Goal: Task Accomplishment & Management: Use online tool/utility

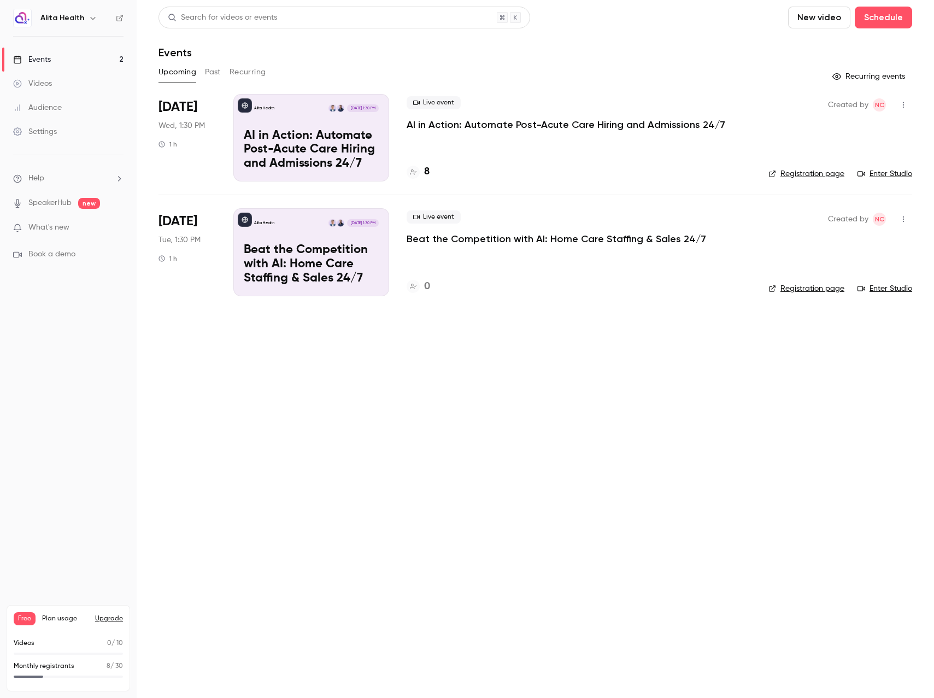
click at [510, 122] on p "AI in Action: Automate Post-Acute Care Hiring and Admissions 24/7" at bounding box center [565, 124] width 319 height 13
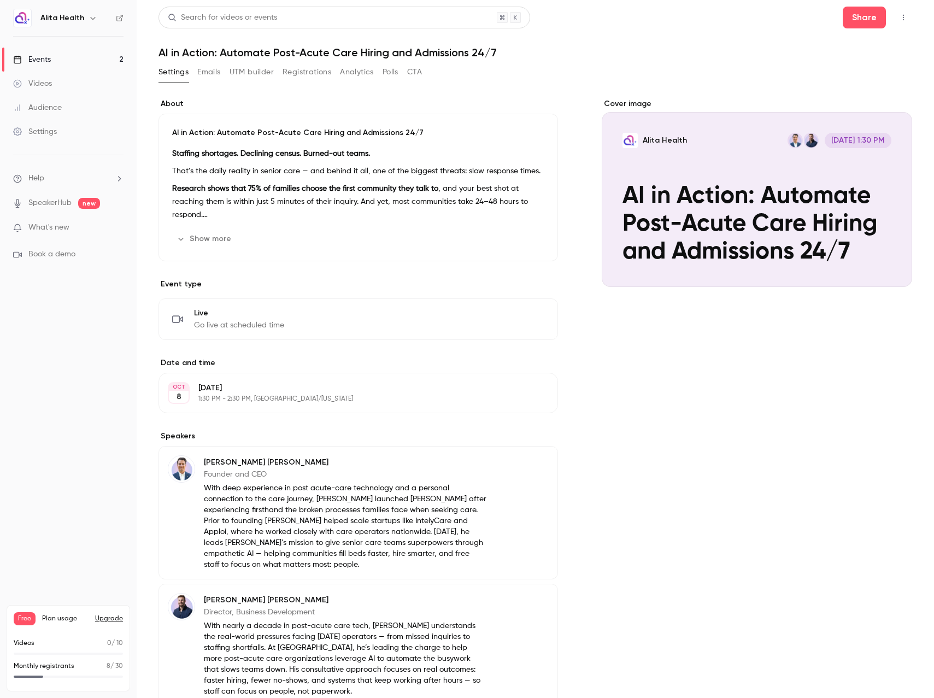
click at [260, 70] on button "UTM builder" at bounding box center [251, 71] width 44 height 17
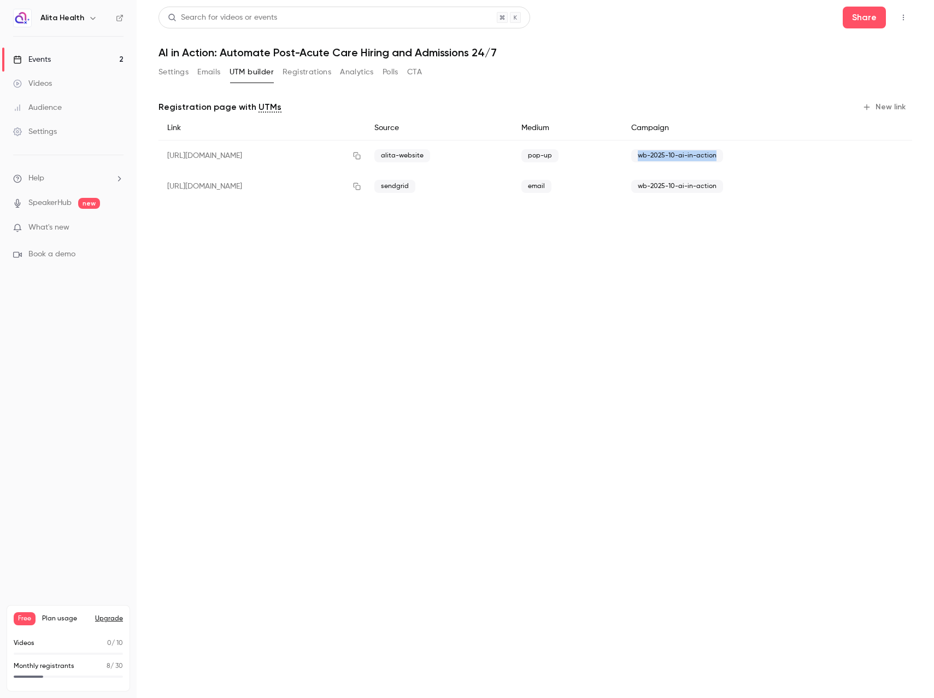
drag, startPoint x: 752, startPoint y: 156, endPoint x: 670, endPoint y: 158, distance: 81.4
click at [670, 158] on span "wb-2025-10-ai-in-action" at bounding box center [677, 155] width 92 height 13
copy span "wb-2025-10-ai-in-action"
click at [51, 57] on link "Events 2" at bounding box center [68, 60] width 137 height 24
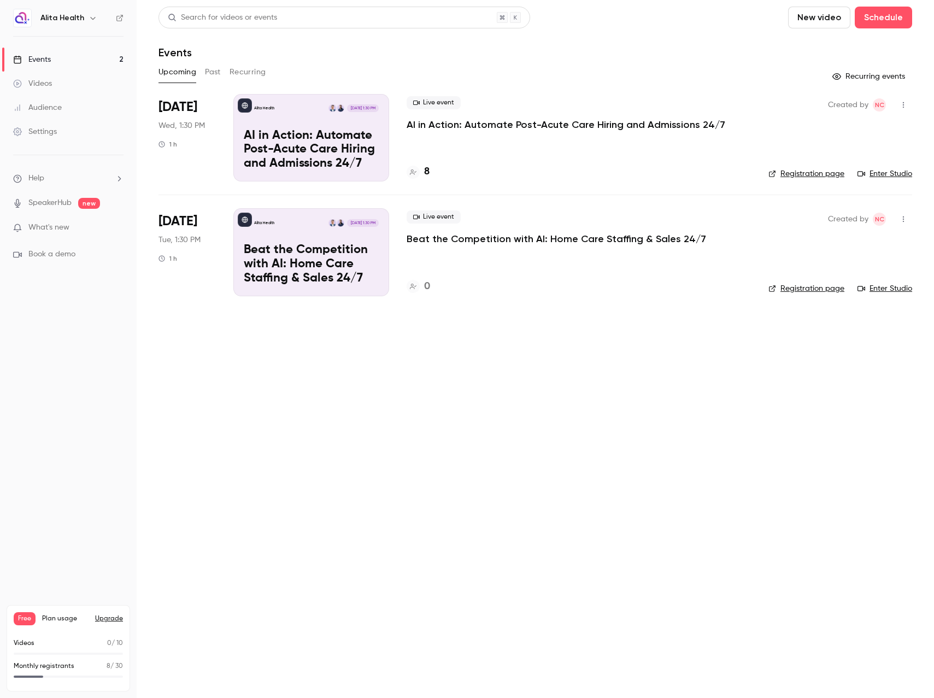
click at [308, 241] on div "Alita Health [DATE] 1:30 PM Beat the Competition with AI: Home Care Staffing & …" at bounding box center [311, 251] width 156 height 87
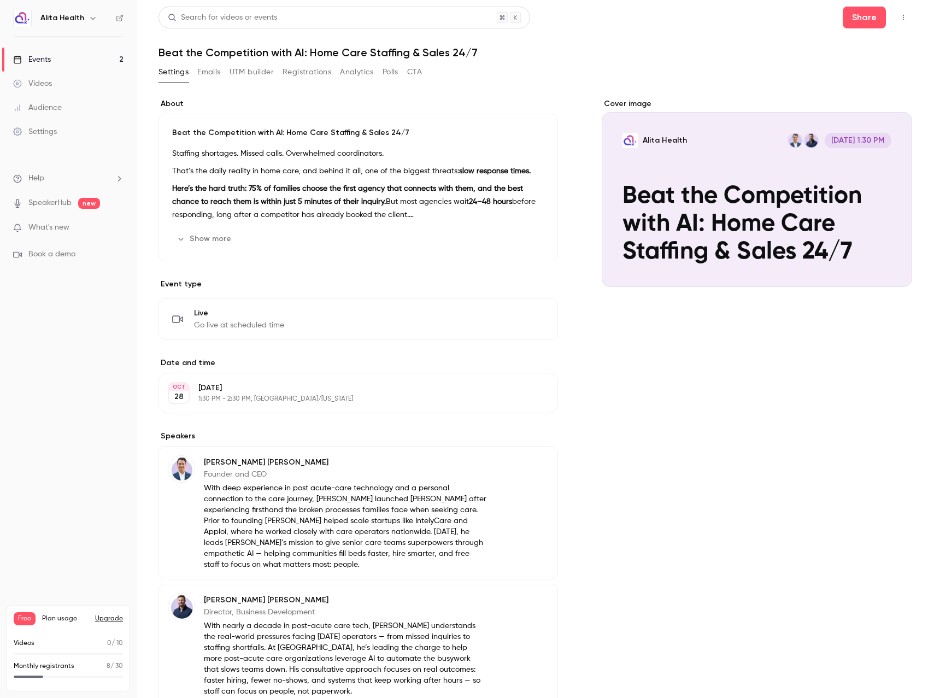
click at [62, 58] on link "Events 2" at bounding box center [68, 60] width 137 height 24
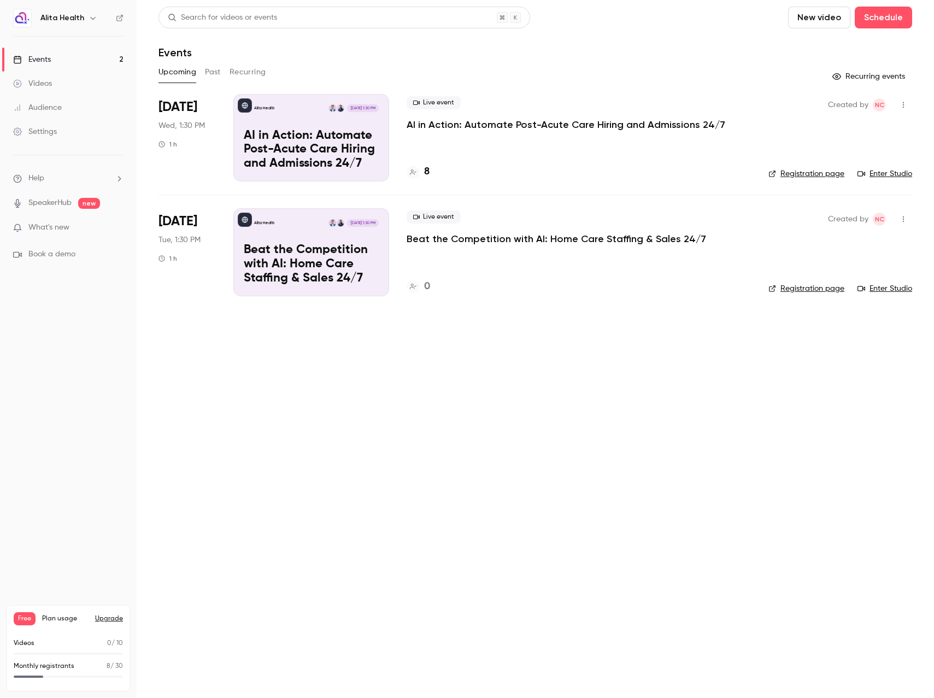
click at [538, 128] on p "AI in Action: Automate Post-Acute Care Hiring and Admissions 24/7" at bounding box center [565, 124] width 319 height 13
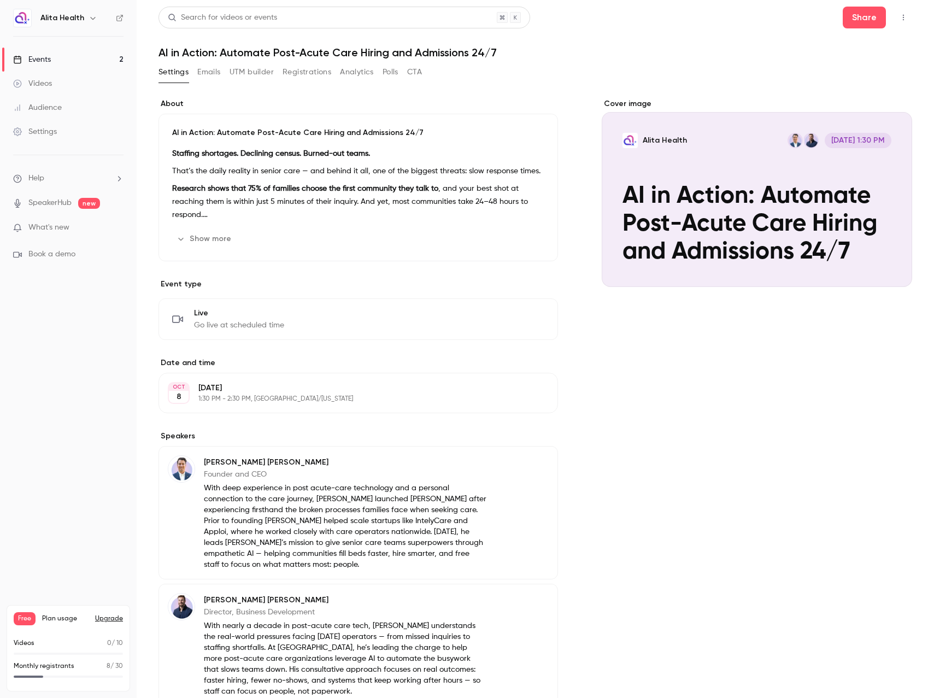
click at [263, 73] on button "UTM builder" at bounding box center [251, 71] width 44 height 17
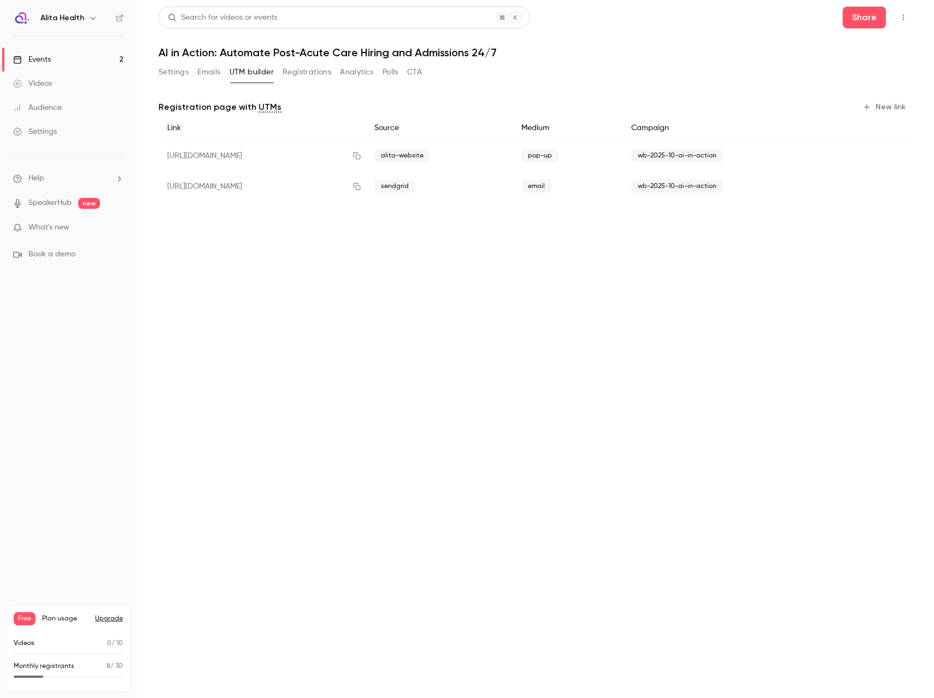
click at [85, 54] on link "Events 2" at bounding box center [68, 60] width 137 height 24
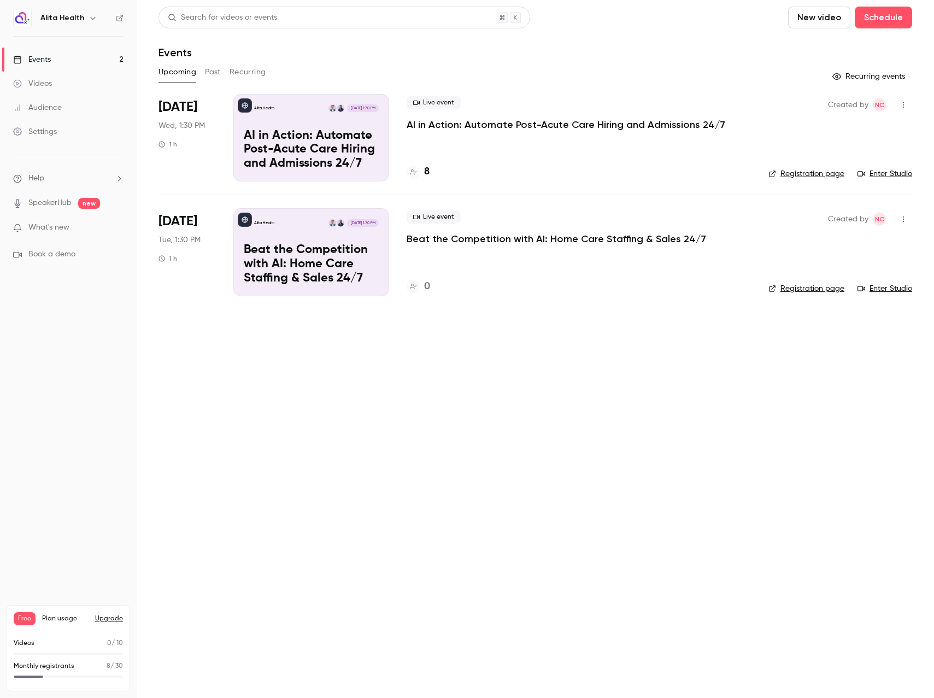
click at [305, 239] on div "Alita Health [DATE] 1:30 PM Beat the Competition with AI: Home Care Staffing & …" at bounding box center [311, 251] width 156 height 87
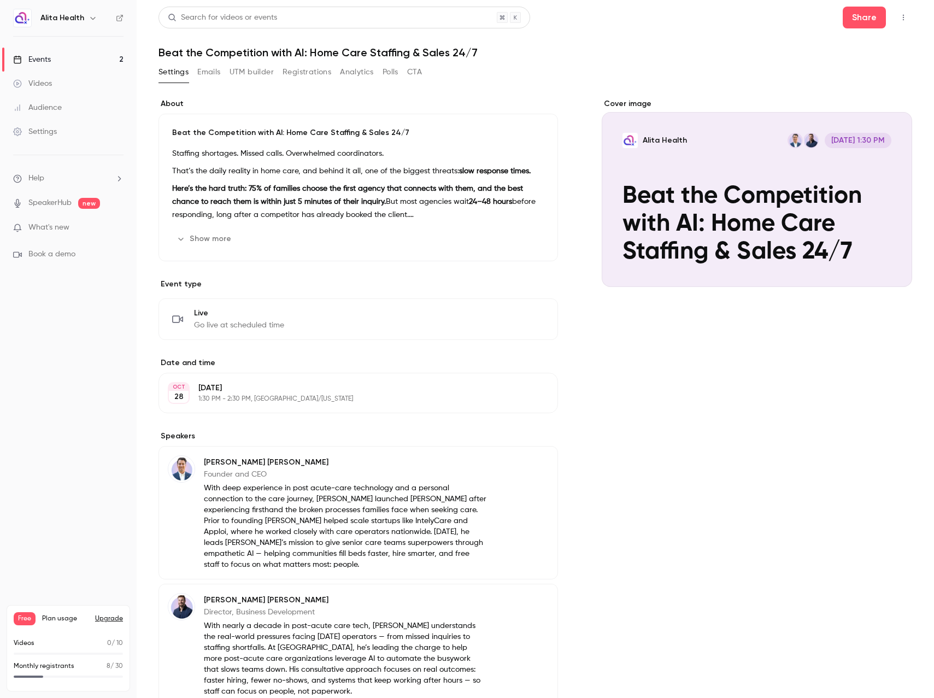
click at [246, 72] on button "UTM builder" at bounding box center [251, 71] width 44 height 17
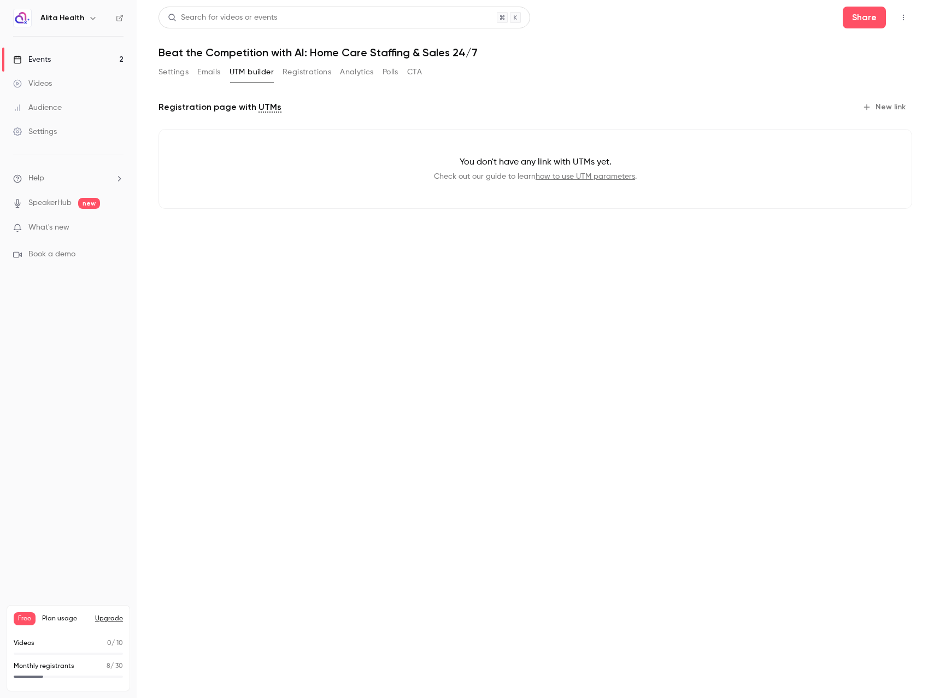
click at [890, 105] on button "New link" at bounding box center [885, 106] width 54 height 17
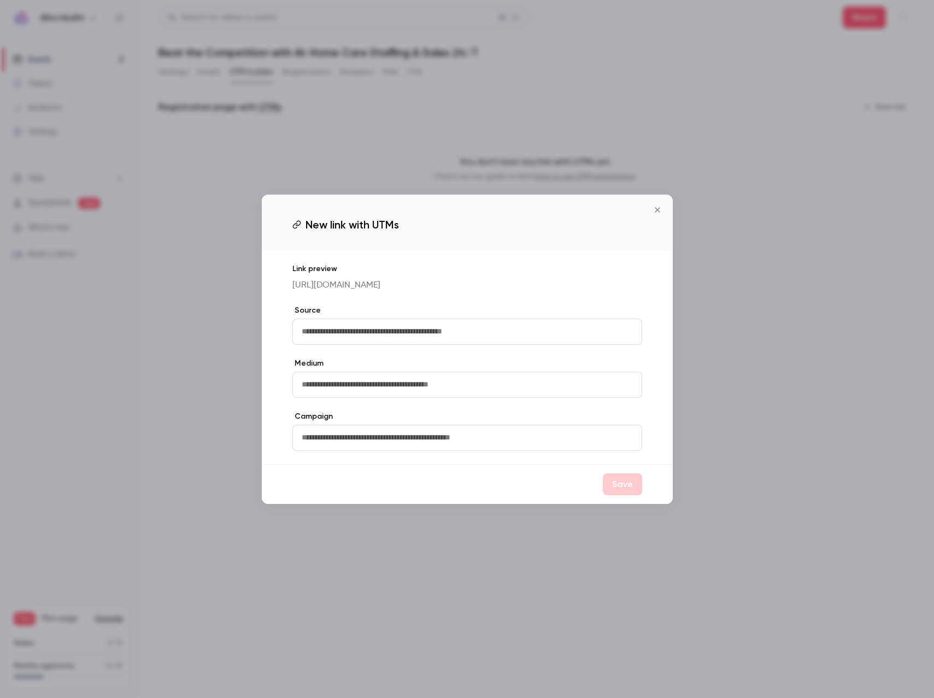
click at [384, 329] on input "text" at bounding box center [467, 332] width 350 height 26
paste input "**********"
drag, startPoint x: 433, startPoint y: 337, endPoint x: 238, endPoint y: 329, distance: 195.2
click at [238, 329] on div "**********" at bounding box center [467, 349] width 934 height 698
paste input "text"
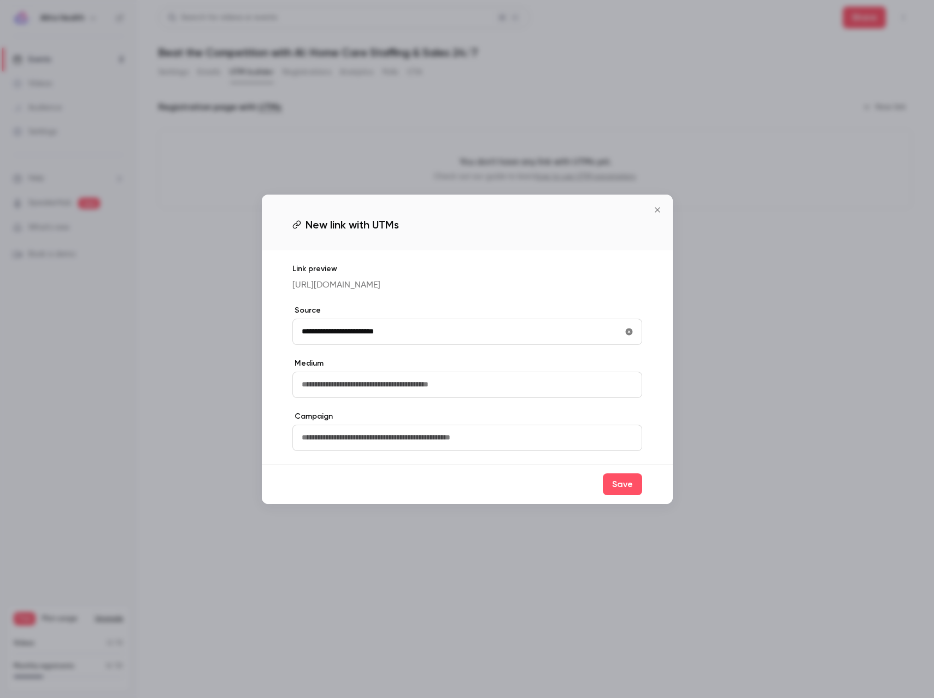
drag, startPoint x: 419, startPoint y: 337, endPoint x: 270, endPoint y: 337, distance: 148.6
click at [270, 337] on div "**********" at bounding box center [467, 357] width 411 height 214
paste input "text"
type input "**********"
click at [391, 392] on input "text" at bounding box center [467, 385] width 350 height 26
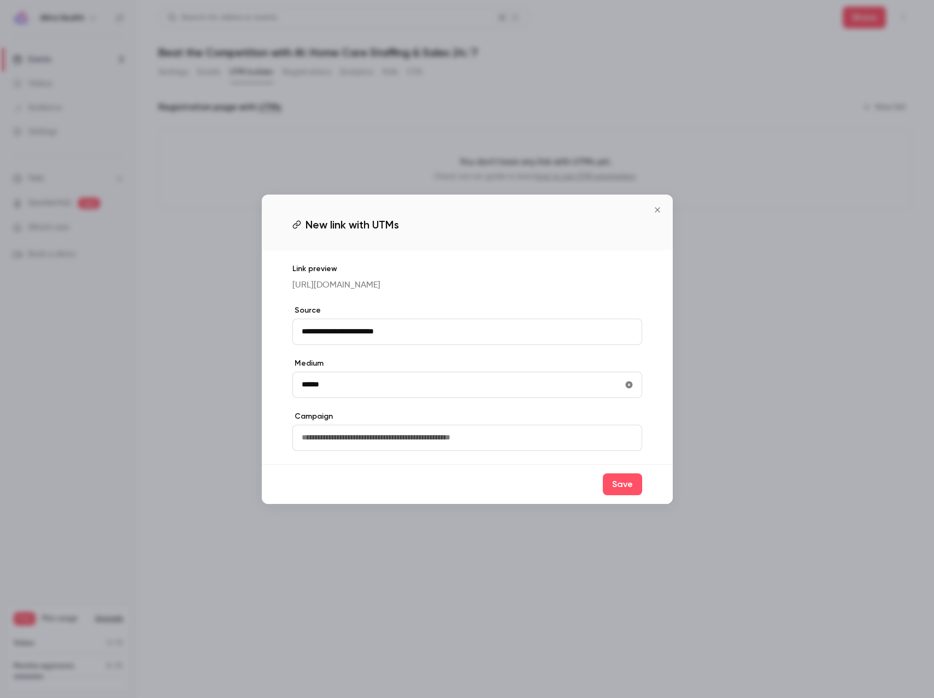
type input "******"
click at [355, 451] on input "text" at bounding box center [467, 438] width 350 height 26
paste input "**********"
type input "**********"
click at [398, 398] on input "******" at bounding box center [467, 385] width 350 height 26
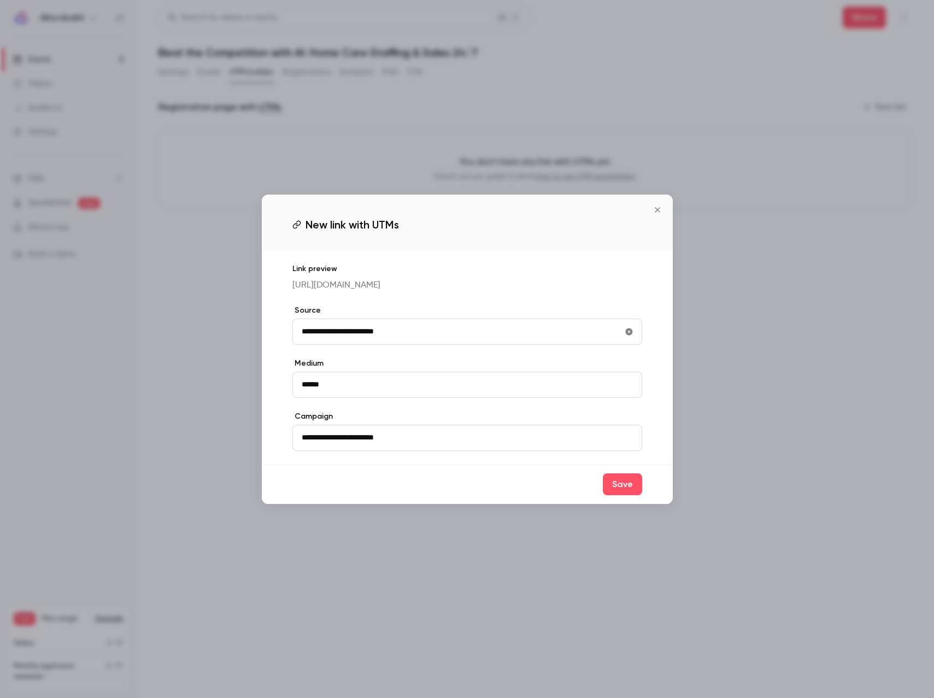
drag, startPoint x: 420, startPoint y: 343, endPoint x: 250, endPoint y: 340, distance: 169.4
click at [250, 340] on div "**********" at bounding box center [467, 349] width 934 height 698
type input "**********"
click at [614, 494] on button "Save" at bounding box center [622, 484] width 39 height 22
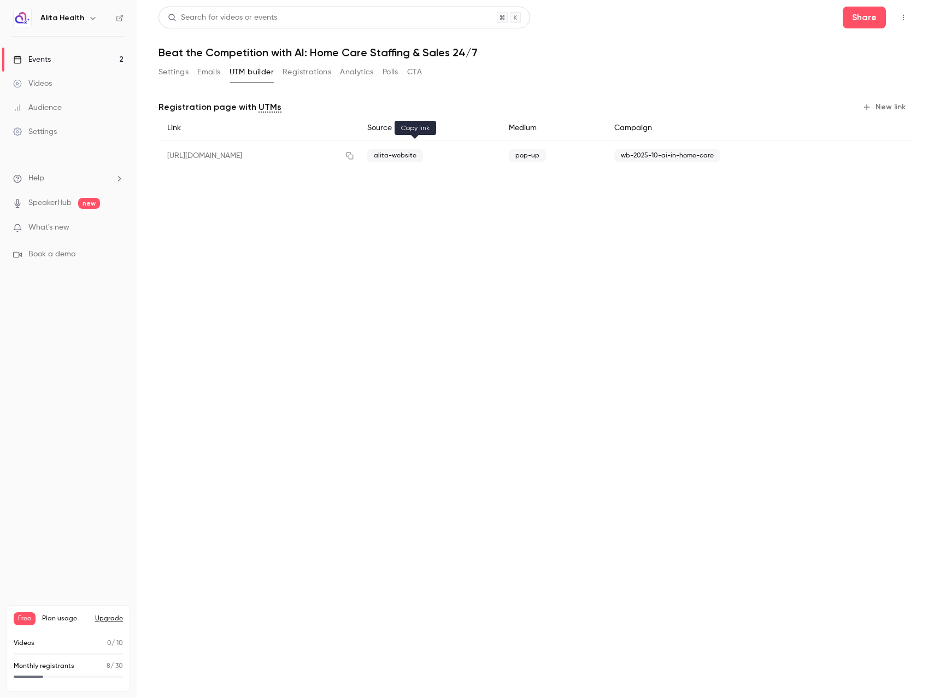
click at [353, 155] on icon "button" at bounding box center [349, 155] width 7 height 7
click at [180, 70] on button "Settings" at bounding box center [173, 71] width 30 height 17
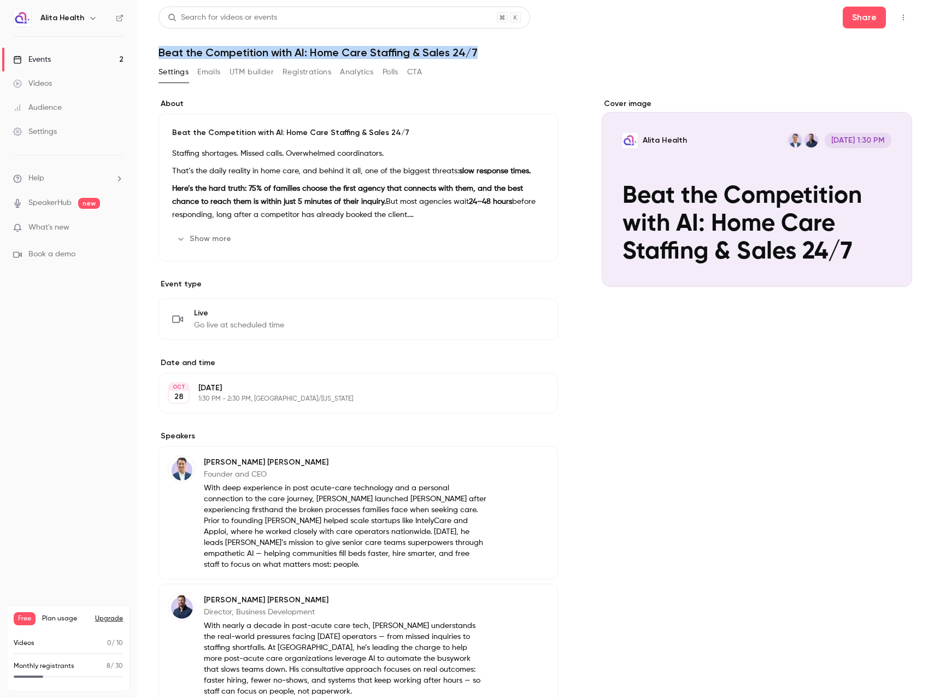
drag, startPoint x: 491, startPoint y: 51, endPoint x: 160, endPoint y: 57, distance: 331.1
click at [160, 57] on h1 "Beat the Competition with AI: Home Care Staffing & Sales 24/7" at bounding box center [534, 52] width 753 height 13
copy h1 "Beat the Competition with AI: Home Care Staffing & Sales 24/7"
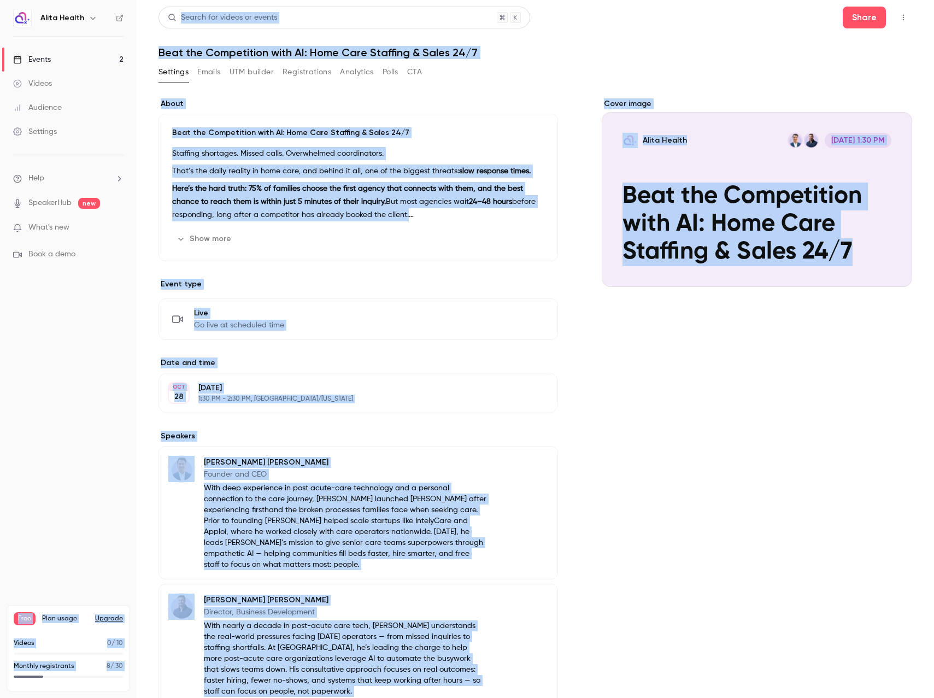
drag, startPoint x: 825, startPoint y: 140, endPoint x: -233, endPoint y: 465, distance: 1106.6
click at [0, 465] on html "Alita Health Events 2 Videos Audience Settings Help SpeakerHub new What's new B…" at bounding box center [467, 349] width 934 height 698
click at [437, 109] on section "About Beat the Competition with AI: Home Care Staffing & Sales 24/7 Staffing sh…" at bounding box center [357, 179] width 399 height 163
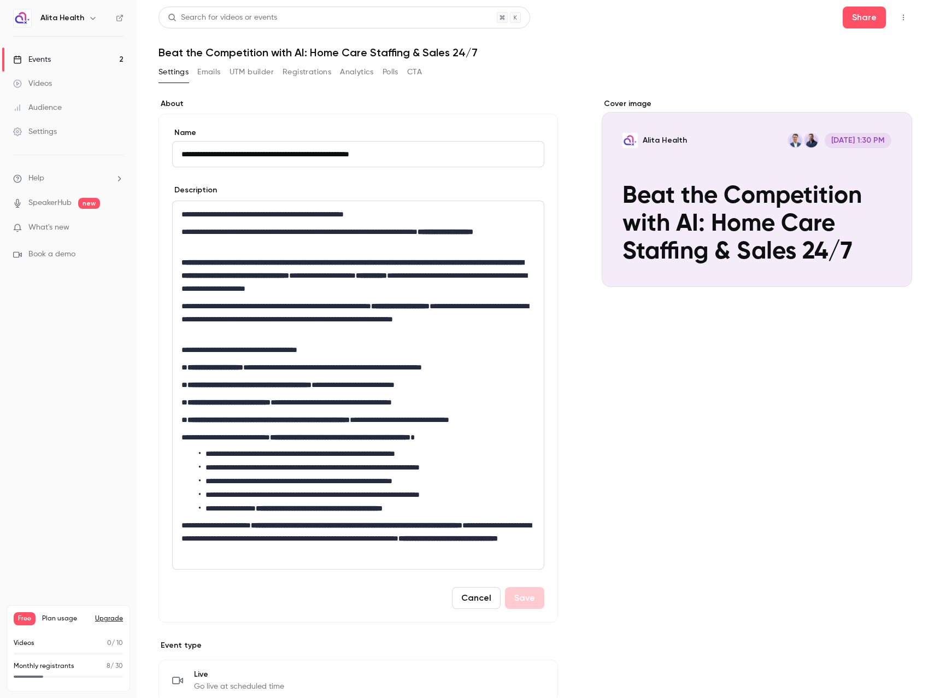
click at [710, 57] on h1 "Beat the Competition with AI: Home Care Staffing & Sales 24/7" at bounding box center [534, 52] width 753 height 13
click at [591, 73] on div "Settings Emails UTM builder Registrations Analytics Polls CTA" at bounding box center [534, 74] width 753 height 22
click at [715, 73] on div "Settings Emails UTM builder Registrations Analytics Polls CTA" at bounding box center [534, 74] width 753 height 22
click at [209, 72] on button "Emails" at bounding box center [208, 71] width 23 height 17
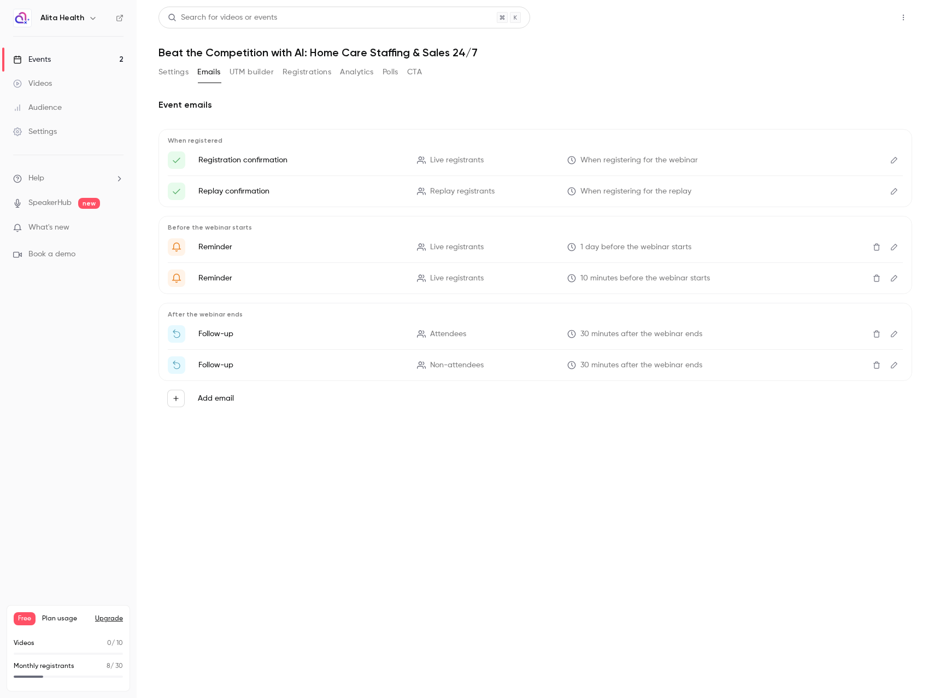
click at [873, 15] on button "Share" at bounding box center [863, 18] width 43 height 22
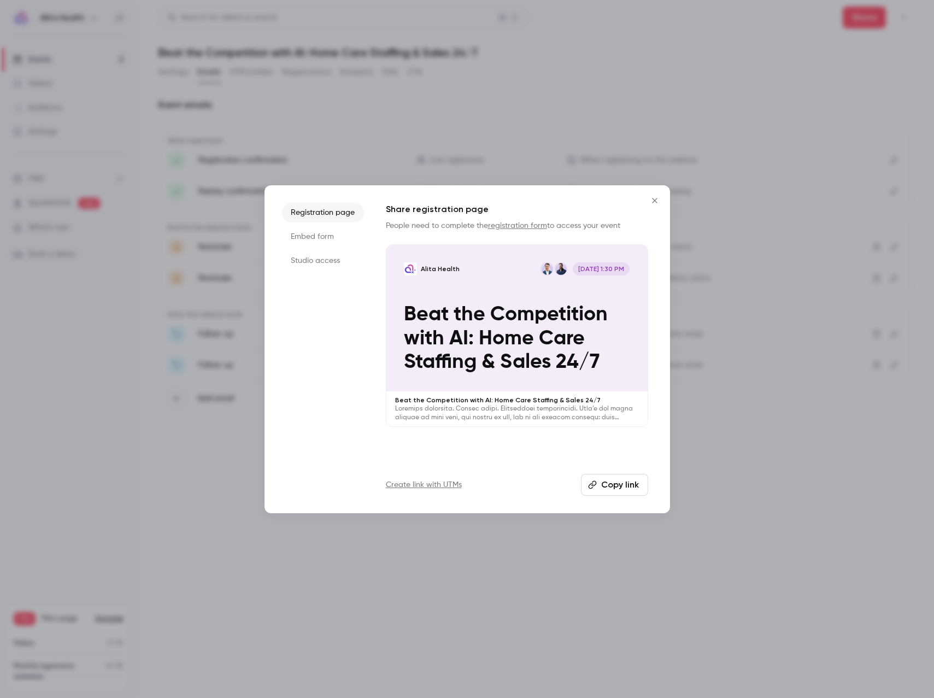
click at [620, 481] on button "Copy link" at bounding box center [614, 485] width 67 height 22
click at [655, 197] on icon "Close" at bounding box center [654, 200] width 13 height 9
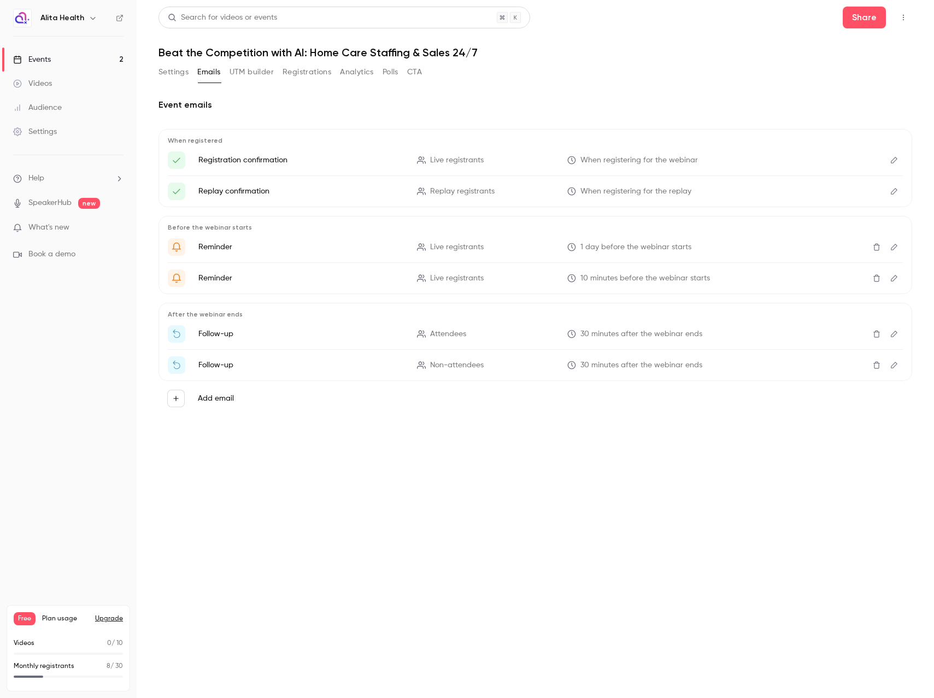
click at [260, 73] on button "UTM builder" at bounding box center [251, 71] width 44 height 17
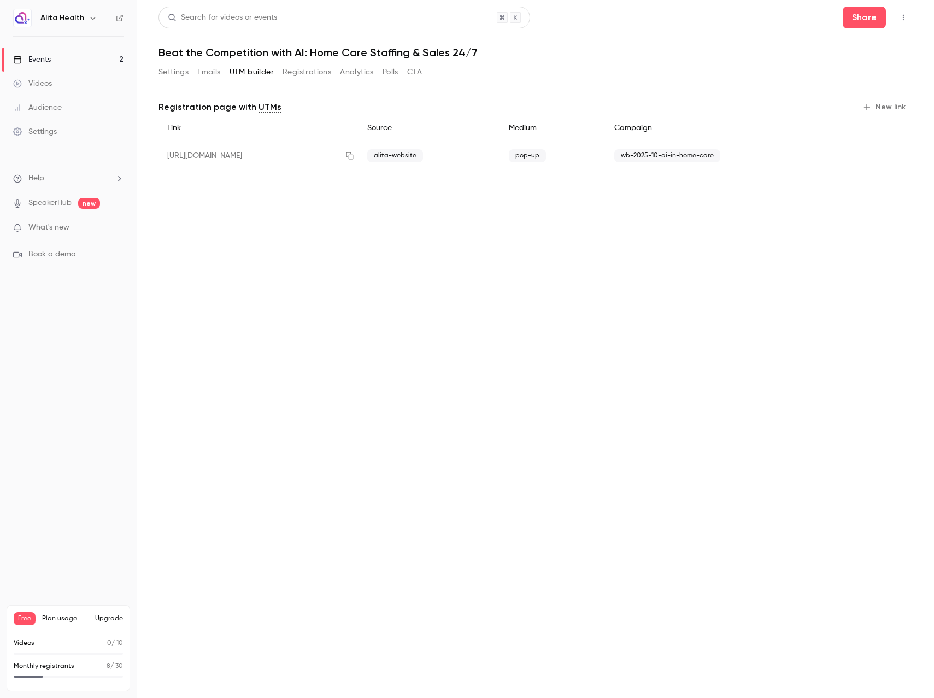
click at [64, 63] on link "Events 2" at bounding box center [68, 60] width 137 height 24
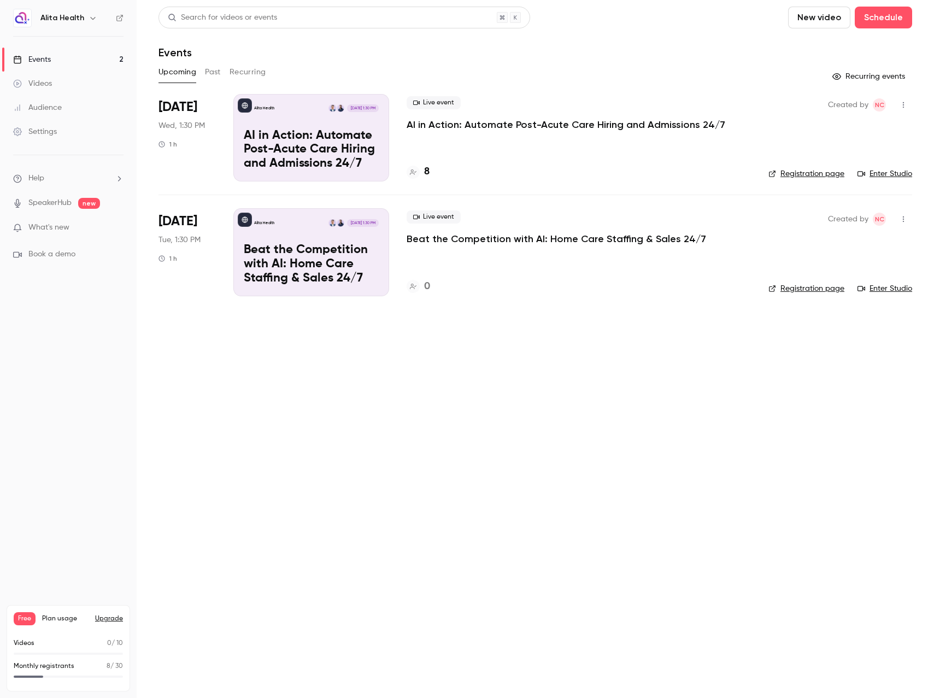
click at [327, 126] on div "Alita Health [DATE] 1:30 PM AI in Action: Automate Post-Acute Care Hiring and A…" at bounding box center [311, 137] width 156 height 87
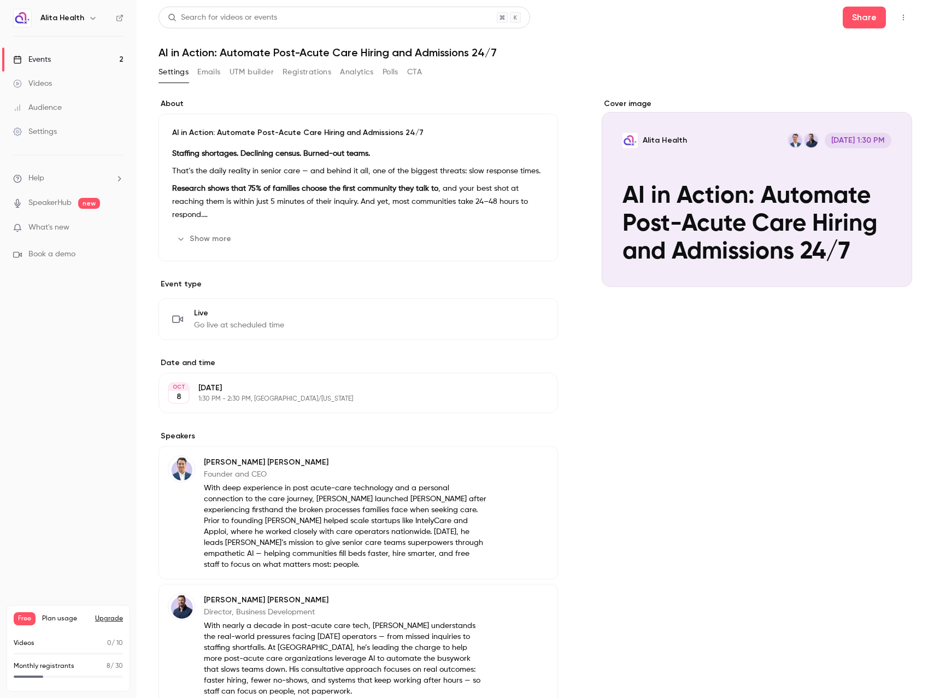
click at [253, 68] on button "UTM builder" at bounding box center [251, 71] width 44 height 17
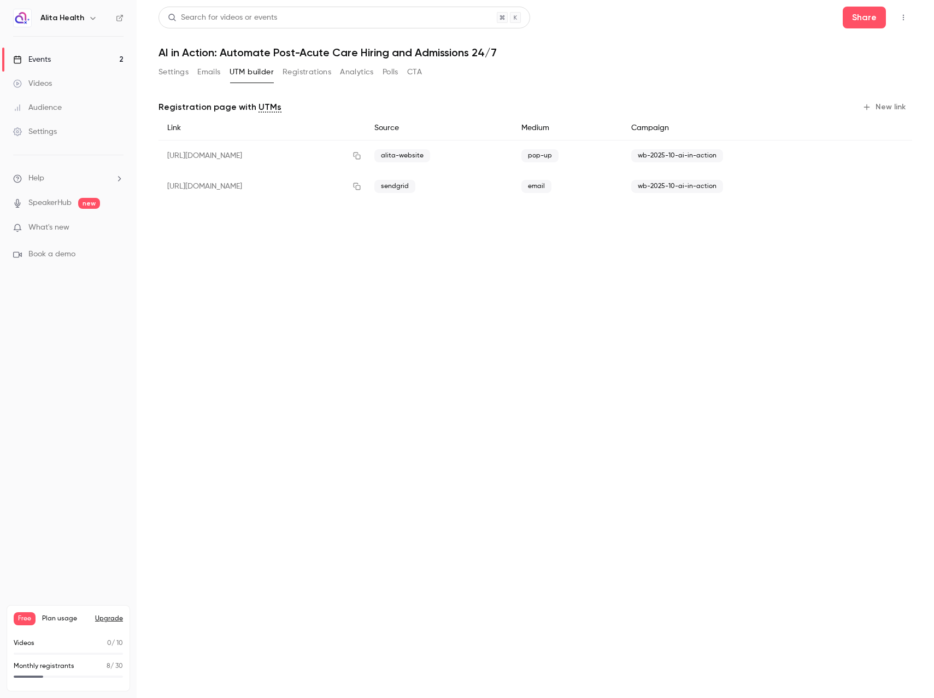
click at [46, 65] on link "Events 2" at bounding box center [68, 60] width 137 height 24
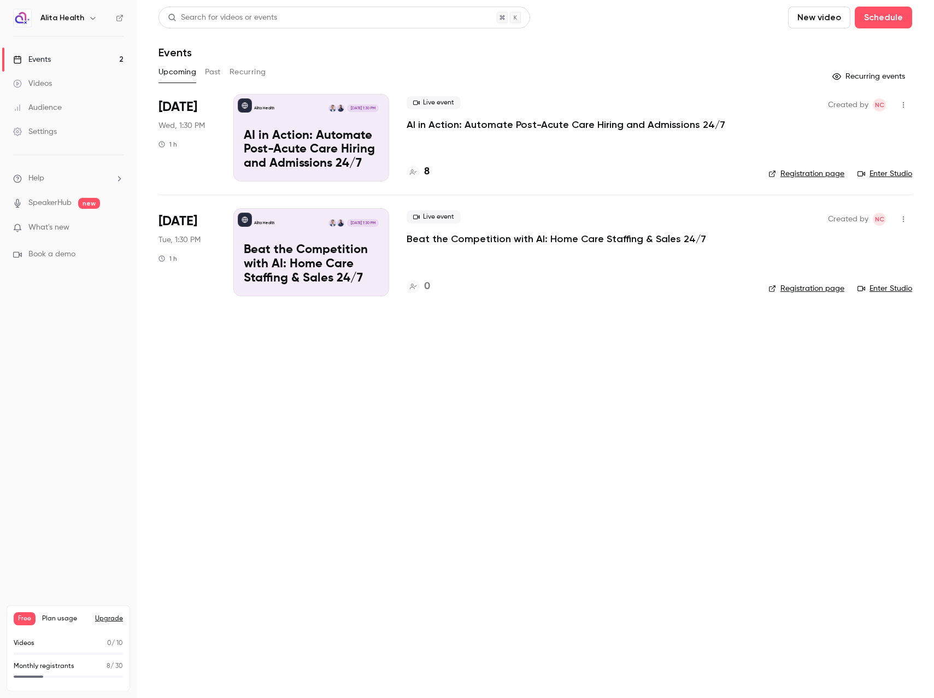
click at [339, 238] on div "Alita Health [DATE] 1:30 PM Beat the Competition with AI: Home Care Staffing & …" at bounding box center [311, 251] width 156 height 87
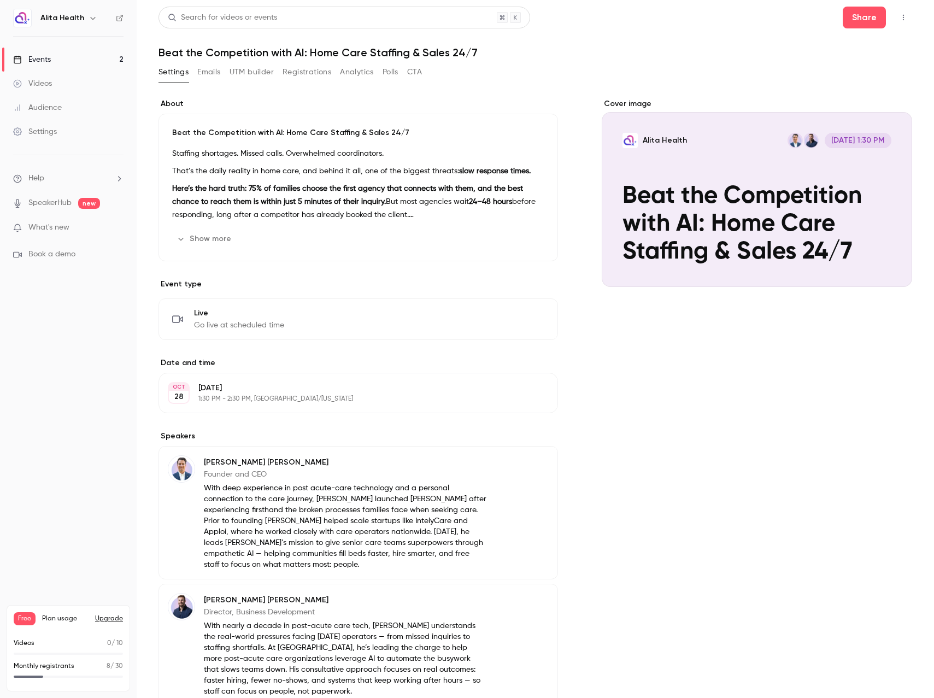
click at [260, 67] on button "UTM builder" at bounding box center [251, 71] width 44 height 17
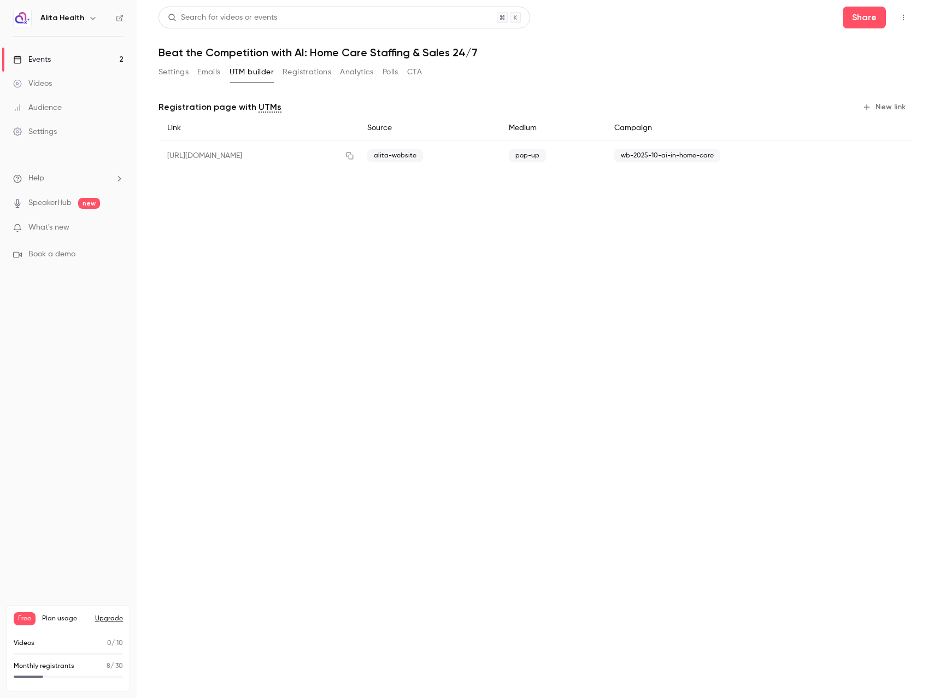
click at [887, 99] on button "New link" at bounding box center [885, 106] width 54 height 17
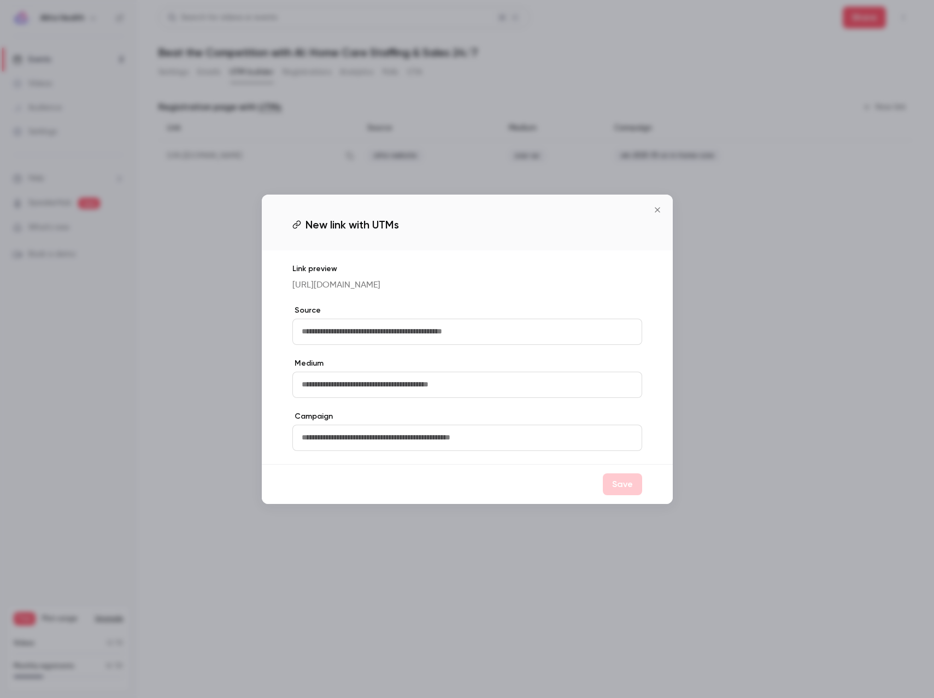
click at [356, 390] on input "text" at bounding box center [467, 385] width 350 height 26
click at [309, 342] on input "text" at bounding box center [467, 332] width 350 height 26
type input "********"
type input "******"
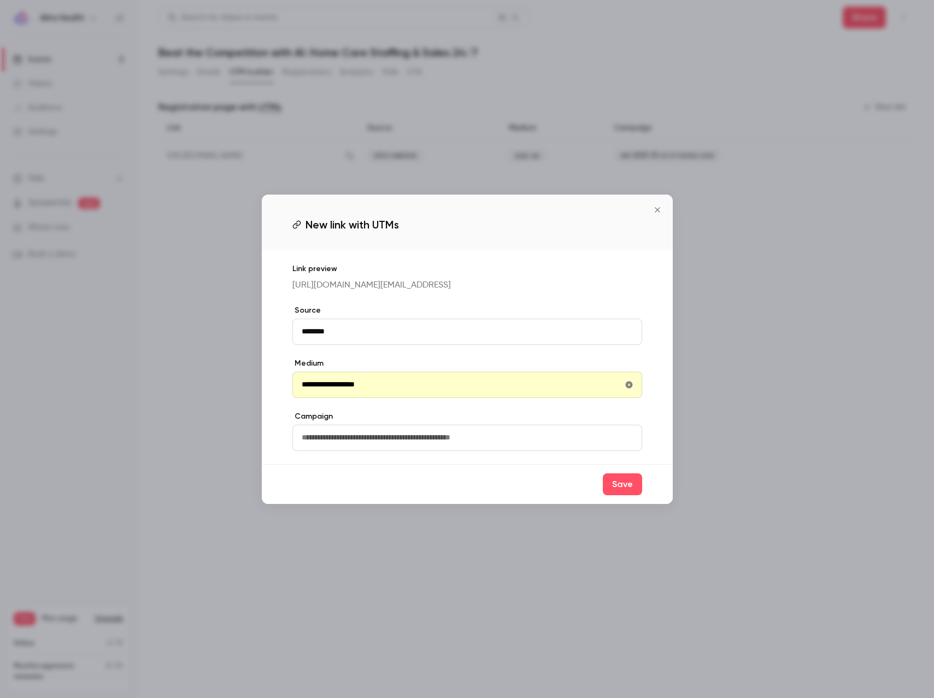
drag, startPoint x: 399, startPoint y: 403, endPoint x: 280, endPoint y: 391, distance: 119.1
click at [280, 391] on div "**********" at bounding box center [467, 357] width 411 height 214
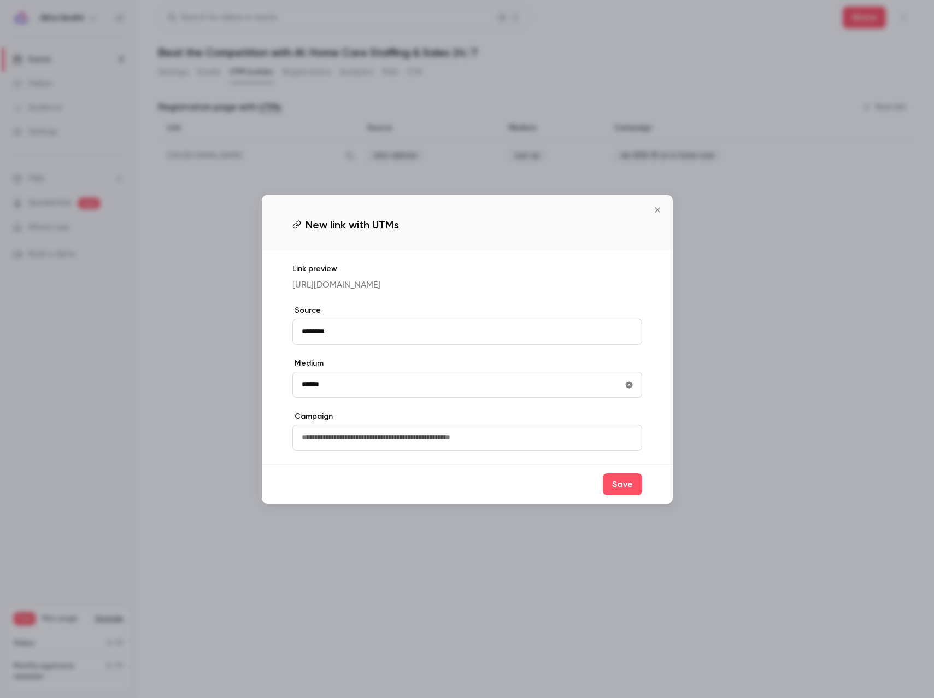
type input "******"
click at [332, 440] on input "text" at bounding box center [467, 438] width 350 height 26
paste input "**********"
type input "**********"
click at [617, 494] on button "Save" at bounding box center [622, 484] width 39 height 22
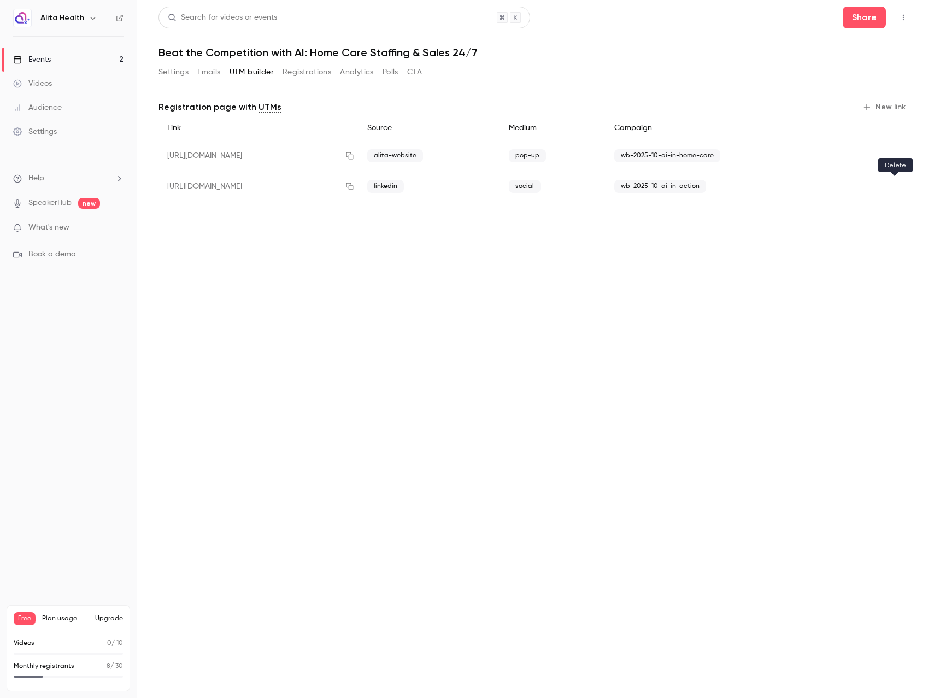
click at [894, 183] on icon "button" at bounding box center [895, 186] width 8 height 8
drag, startPoint x: 735, startPoint y: 154, endPoint x: 650, endPoint y: 153, distance: 85.2
click at [650, 153] on span "wb-2025-10-ai-in-home-care" at bounding box center [667, 155] width 106 height 13
copy span "wb-2025-10-ai-in-home-care"
click at [896, 107] on button "New link" at bounding box center [885, 106] width 54 height 17
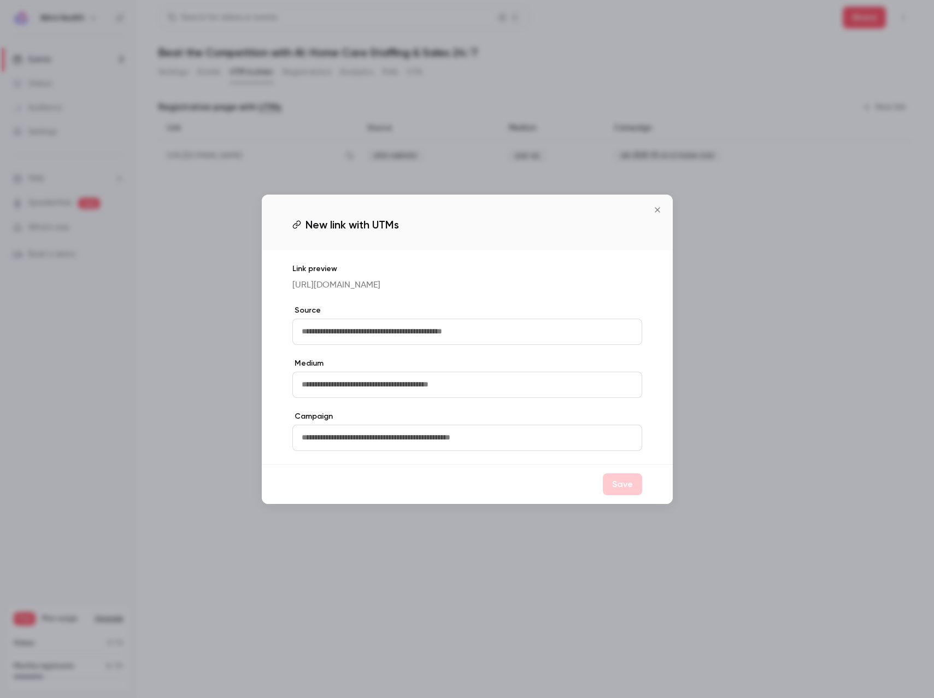
click at [374, 446] on input "text" at bounding box center [467, 438] width 350 height 26
paste input "**********"
type input "**********"
click at [351, 344] on input "text" at bounding box center [467, 332] width 350 height 26
type input "********"
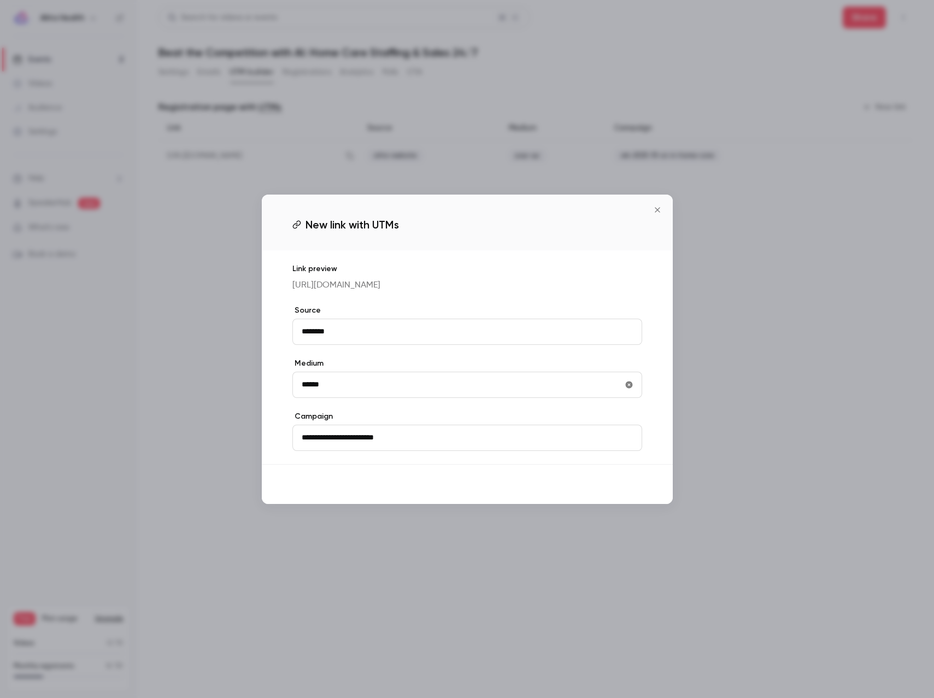
type input "******"
click at [615, 495] on button "Save" at bounding box center [622, 484] width 39 height 22
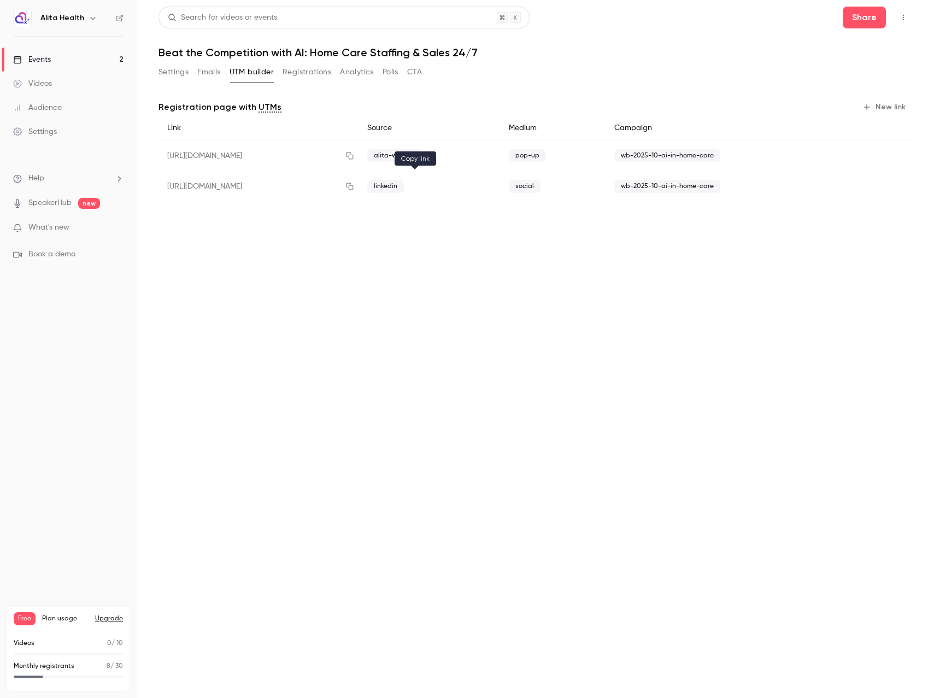
click at [354, 186] on icon "button" at bounding box center [349, 186] width 9 height 8
click at [68, 54] on link "Events 2" at bounding box center [68, 60] width 137 height 24
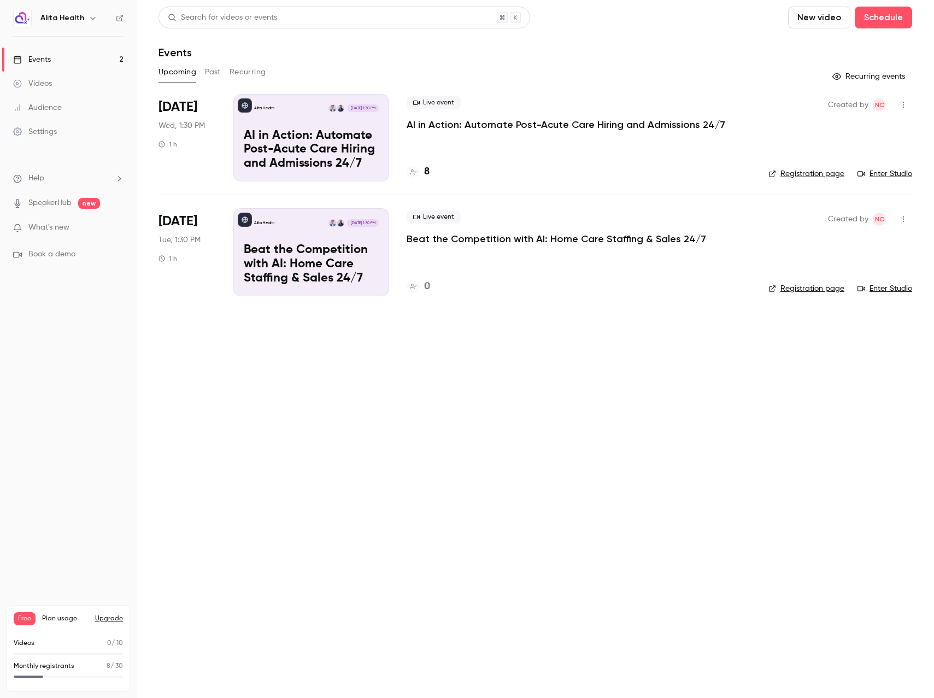
click at [475, 115] on div "Live event AI in Action: Automate Post-Acute Care Hiring and Admissions 24/7" at bounding box center [578, 113] width 344 height 35
click at [342, 138] on p "AI in Action: Automate Post-Acute Care Hiring and Admissions 24/7" at bounding box center [311, 150] width 135 height 42
click at [481, 374] on main "Search for videos or events New video Schedule Events Upcoming Past Recurring R…" at bounding box center [535, 349] width 797 height 698
click at [504, 401] on main "Search for videos or events New video Schedule Events Upcoming Past Recurring R…" at bounding box center [535, 349] width 797 height 698
click at [470, 396] on main "Search for videos or events New video Schedule Events Upcoming Past Recurring R…" at bounding box center [535, 349] width 797 height 698
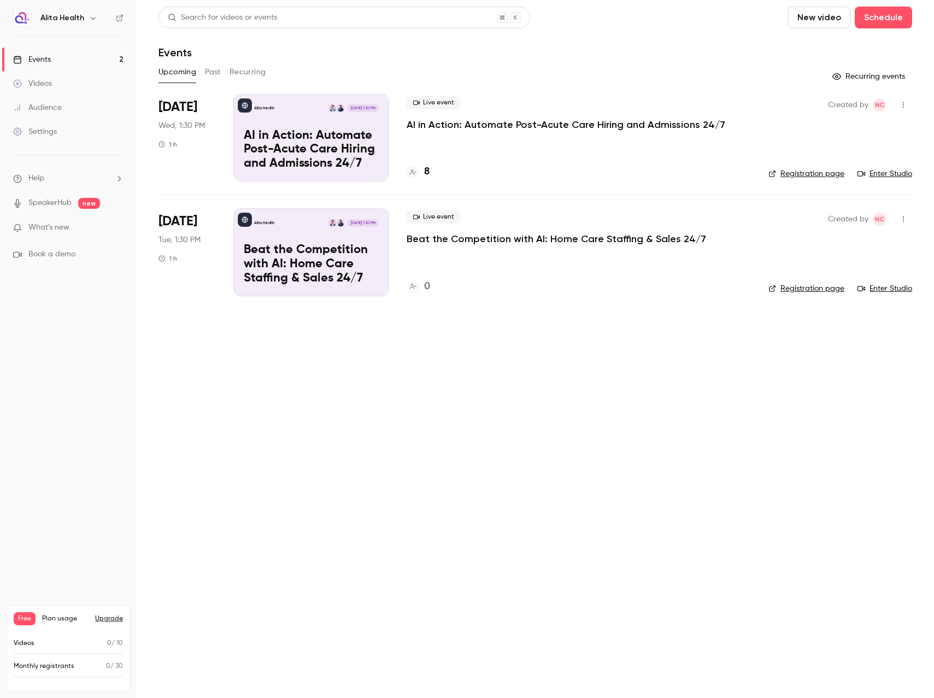
click at [609, 236] on p "Beat the Competition with AI: Home Care Staffing & Sales 24/7" at bounding box center [555, 238] width 299 height 13
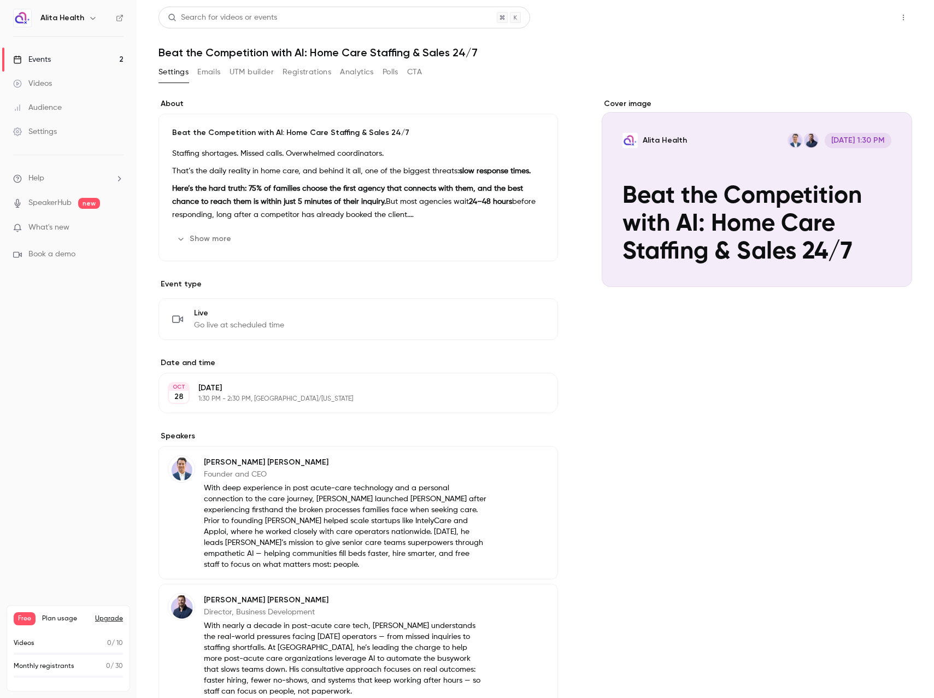
click at [853, 19] on button "Share" at bounding box center [863, 18] width 43 height 22
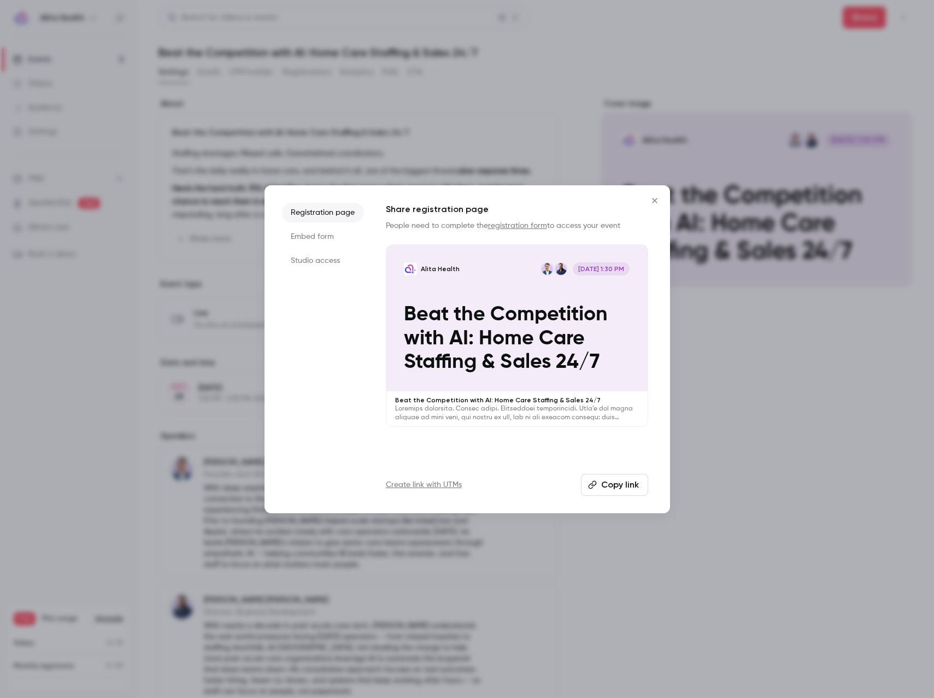
click at [614, 481] on button "Copy link" at bounding box center [614, 485] width 67 height 22
click at [655, 201] on icon "Close" at bounding box center [654, 200] width 5 height 5
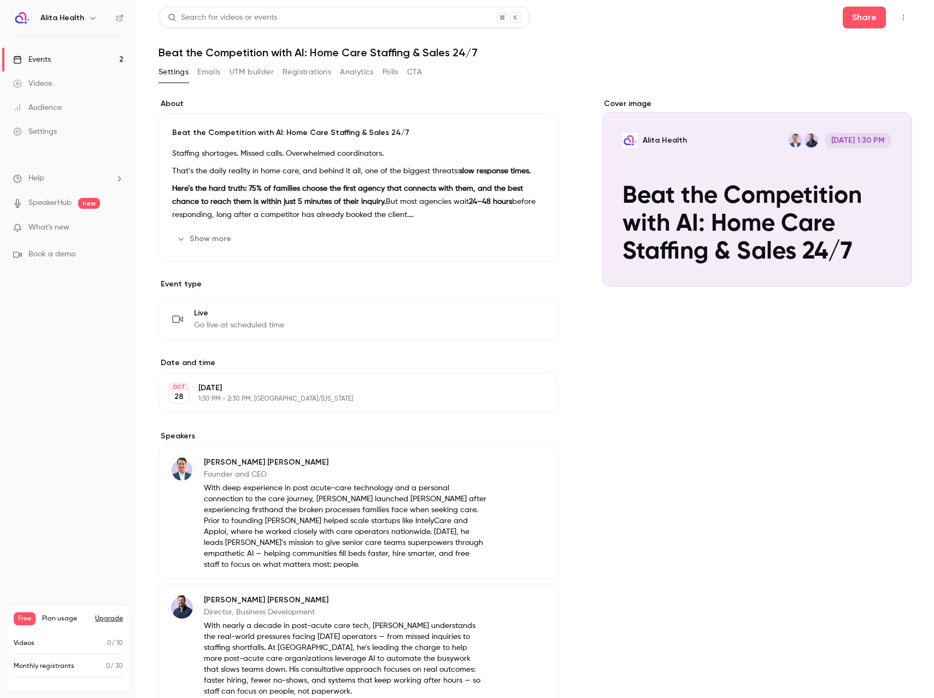
click at [211, 236] on button "Show more" at bounding box center [205, 238] width 66 height 17
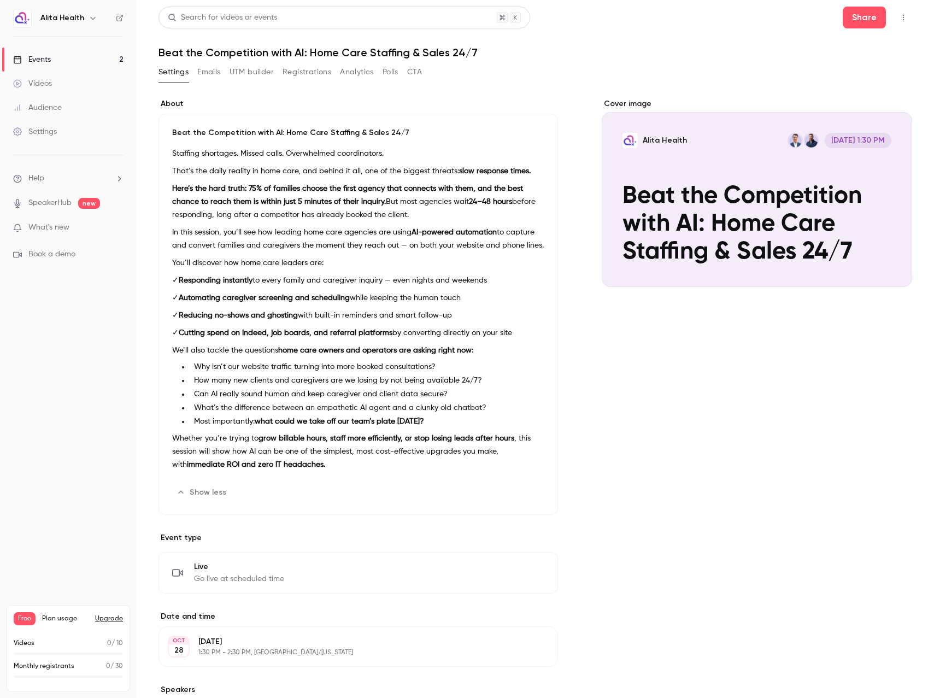
scroll to position [14, 0]
drag, startPoint x: 674, startPoint y: 437, endPoint x: 218, endPoint y: 405, distance: 456.8
click at [673, 437] on div "Cover image Alita Health [DATE] 1:30 PM Beat the Competition with AI: Home Care…" at bounding box center [757, 570] width 310 height 945
click at [343, 275] on p "✓ Responding instantly to every family and caregiver inquiry — even nights and …" at bounding box center [358, 279] width 372 height 13
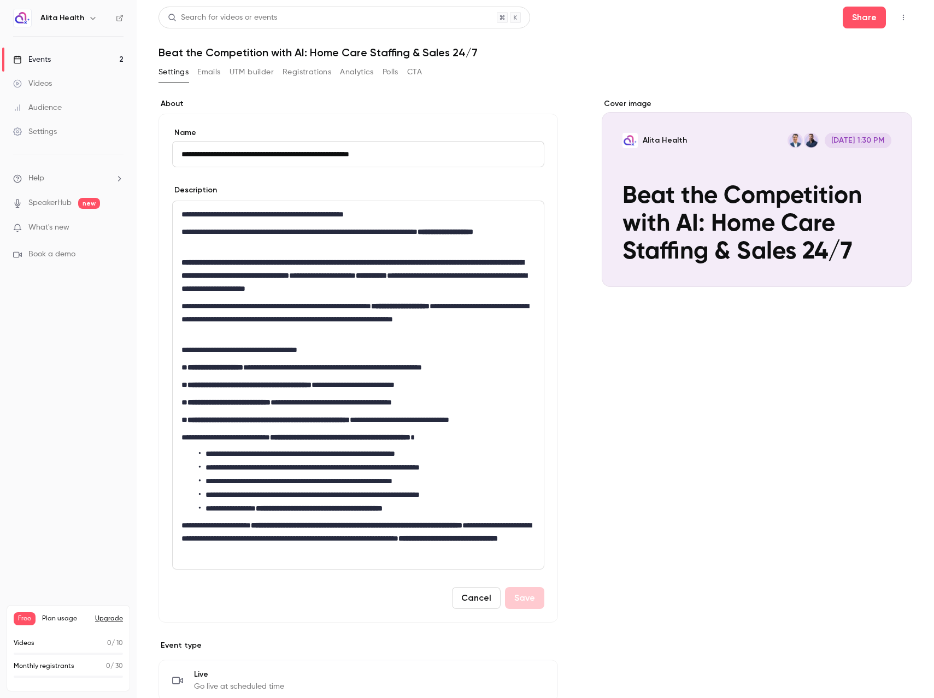
click at [463, 601] on button "Cancel" at bounding box center [476, 598] width 49 height 22
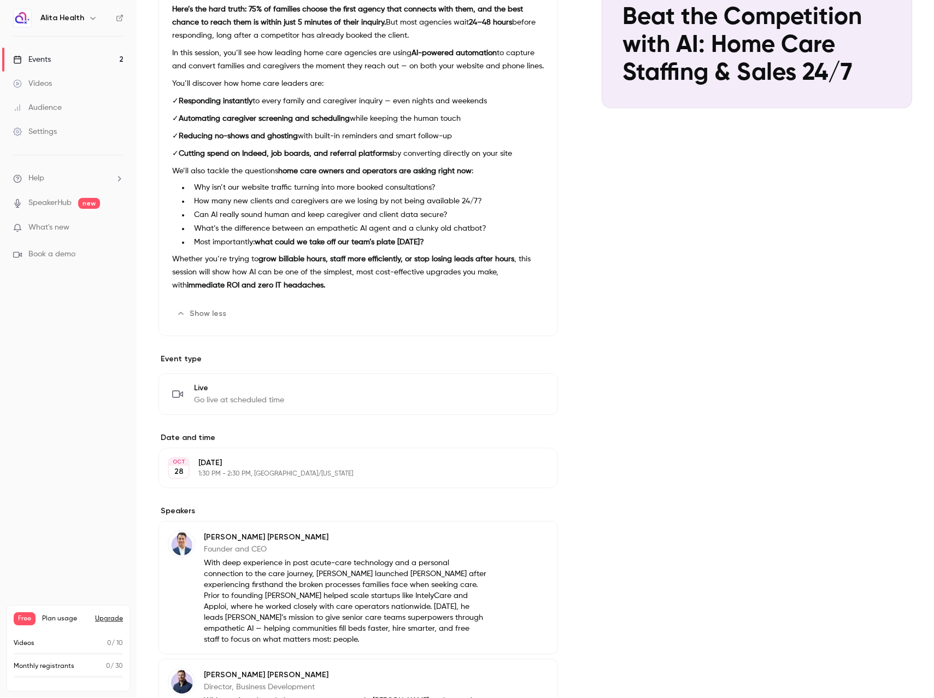
scroll to position [0, 0]
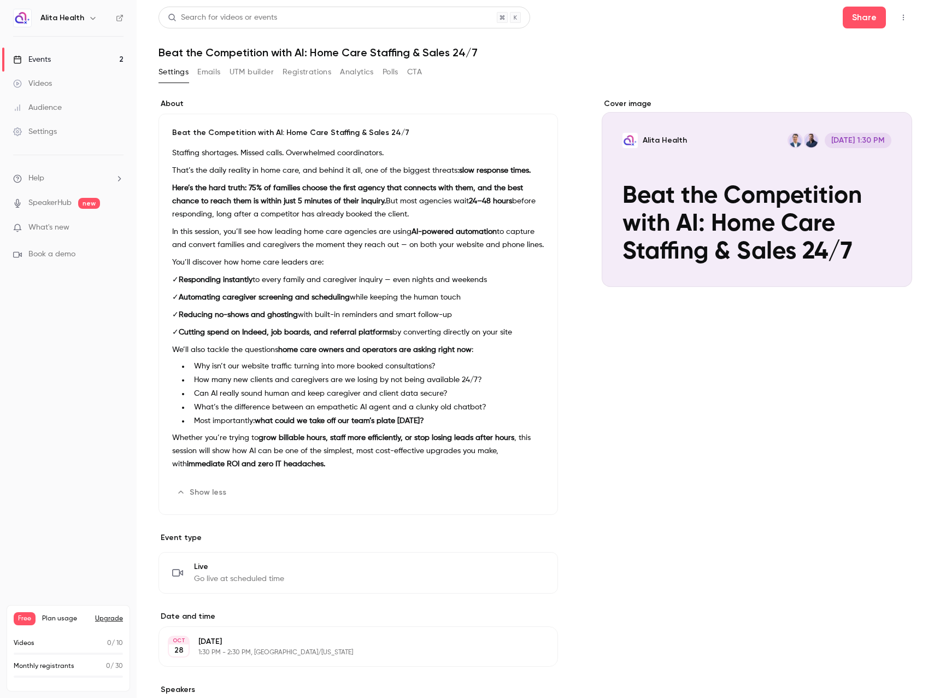
click at [44, 61] on div "Events" at bounding box center [32, 59] width 38 height 11
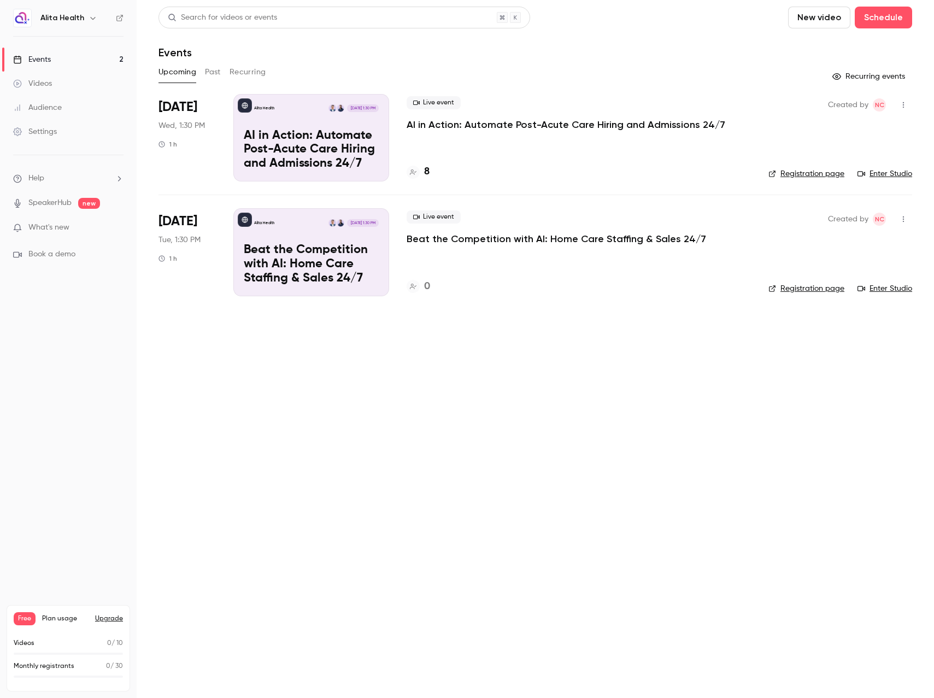
click at [431, 138] on div "Live event AI in Action: Automate Post-Acute Care Hiring and Admissions 24/7 8" at bounding box center [578, 137] width 344 height 87
click at [379, 131] on div "Alita Health [DATE] 1:30 PM AI in Action: Automate Post-Acute Care Hiring and A…" at bounding box center [311, 137] width 156 height 87
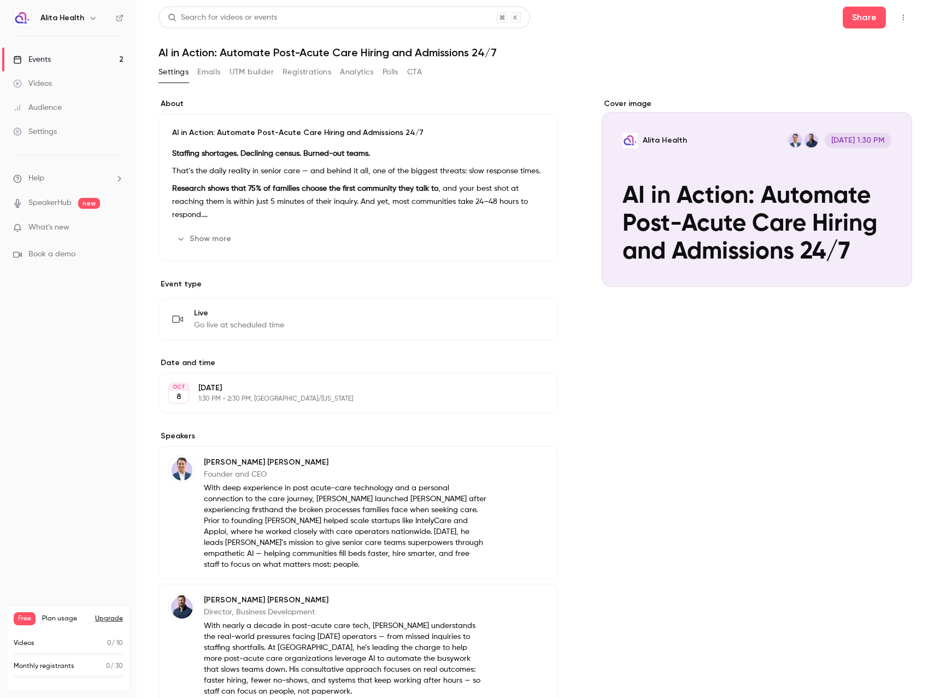
click at [211, 75] on button "Emails" at bounding box center [208, 71] width 23 height 17
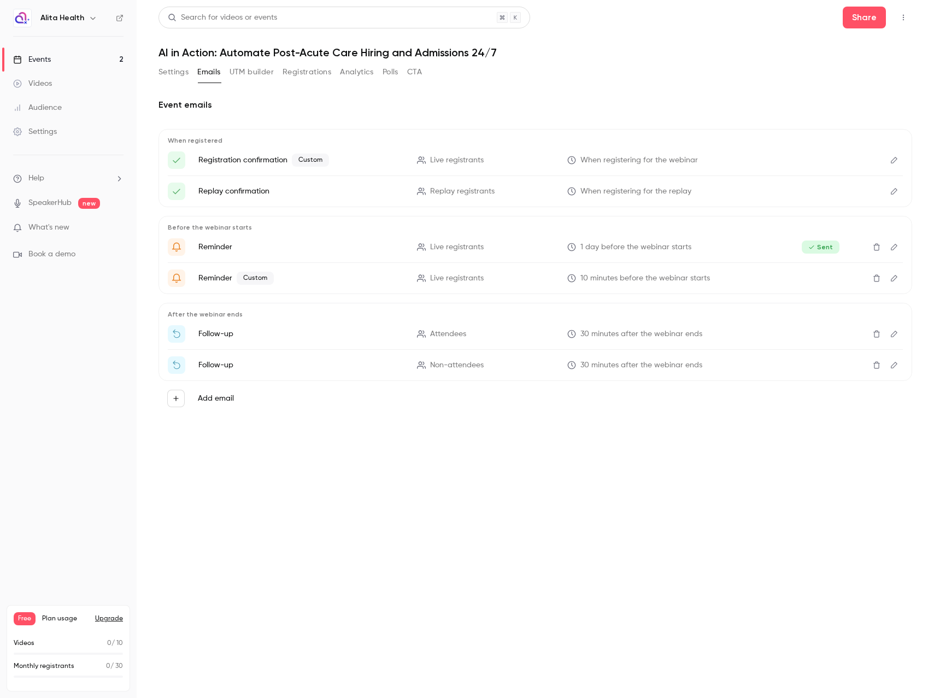
click at [311, 71] on button "Registrations" at bounding box center [306, 71] width 49 height 17
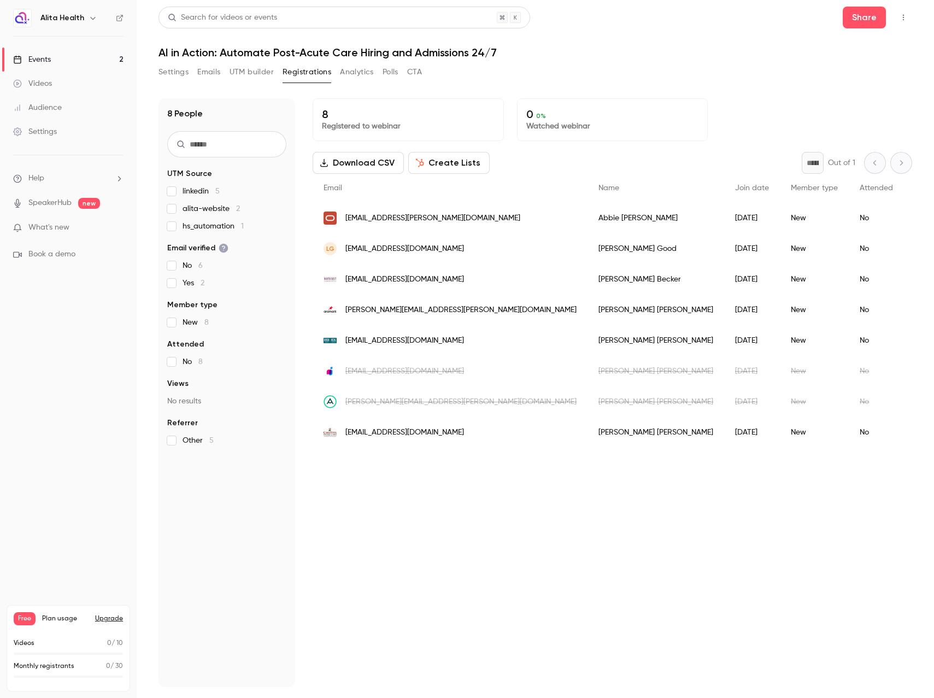
click at [643, 62] on div "Search for videos or events Share AI in Action: Automate Post-Acute Care Hiring…" at bounding box center [534, 347] width 753 height 680
